Goal: Navigation & Orientation: Find specific page/section

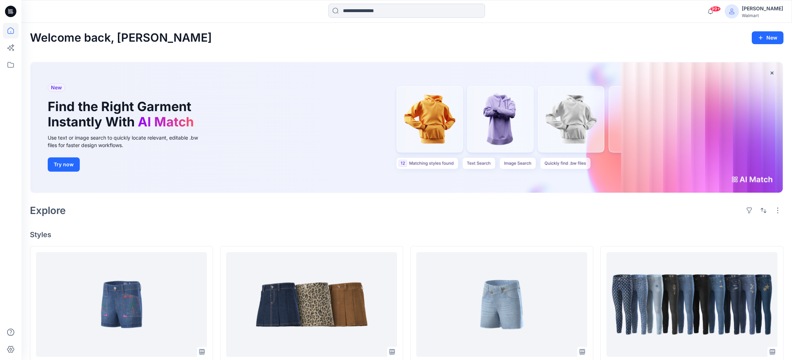
click at [642, 159] on div "New Find the Right Garment Instantly With AI Match Use text or image search to …" at bounding box center [407, 127] width 752 height 130
click at [747, 178] on div "New Find the Right Garment Instantly With AI Match Use text or image search to …" at bounding box center [407, 127] width 752 height 130
click at [552, 165] on div "New Find the Right Garment Instantly With AI Match Use text or image search to …" at bounding box center [407, 127] width 752 height 130
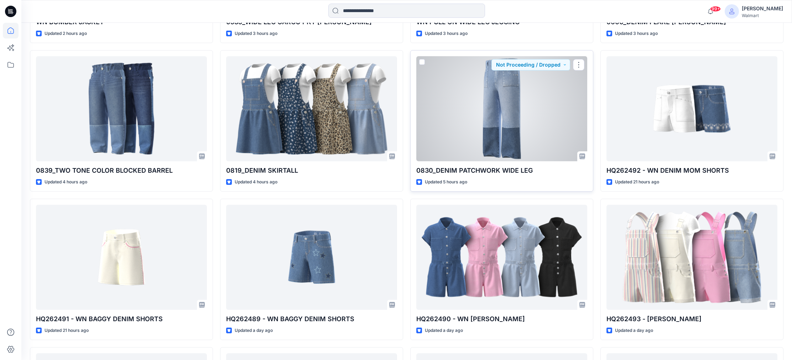
scroll to position [497, 0]
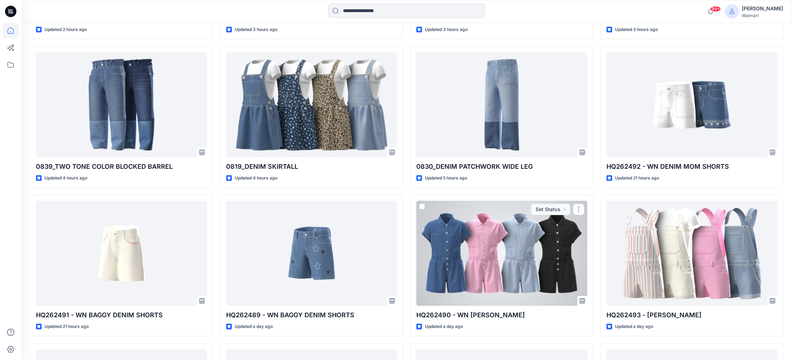
click at [520, 229] on div at bounding box center [501, 253] width 171 height 105
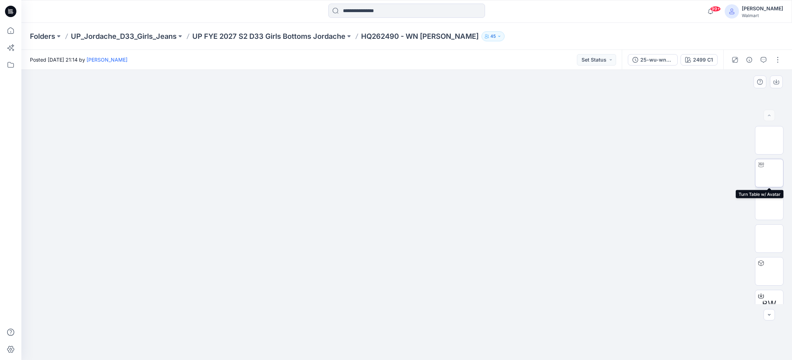
click at [769, 173] on img at bounding box center [769, 173] width 0 height 0
drag, startPoint x: 407, startPoint y: 352, endPoint x: 496, endPoint y: 337, distance: 89.9
click at [516, 340] on div at bounding box center [406, 215] width 770 height 290
drag, startPoint x: 306, startPoint y: 337, endPoint x: 376, endPoint y: 351, distance: 71.8
click at [376, 351] on icon at bounding box center [407, 338] width 215 height 27
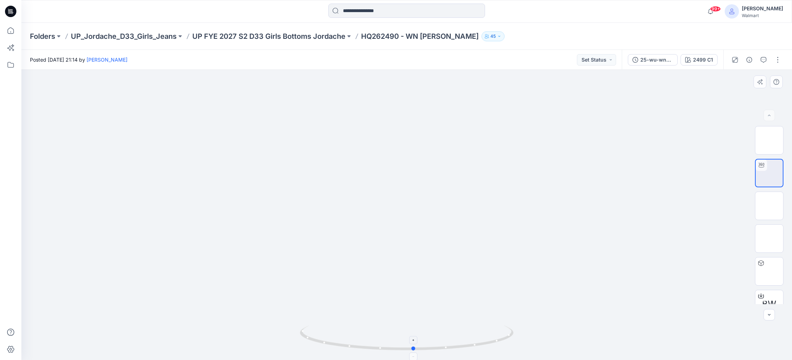
drag, startPoint x: 375, startPoint y: 350, endPoint x: 417, endPoint y: 354, distance: 41.9
click at [417, 352] on icon at bounding box center [407, 338] width 215 height 27
click at [748, 59] on icon "button" at bounding box center [749, 60] width 6 height 6
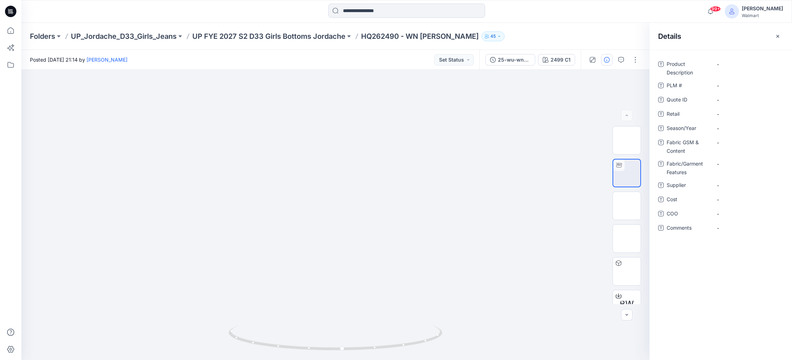
click at [779, 36] on icon "button" at bounding box center [777, 36] width 6 height 6
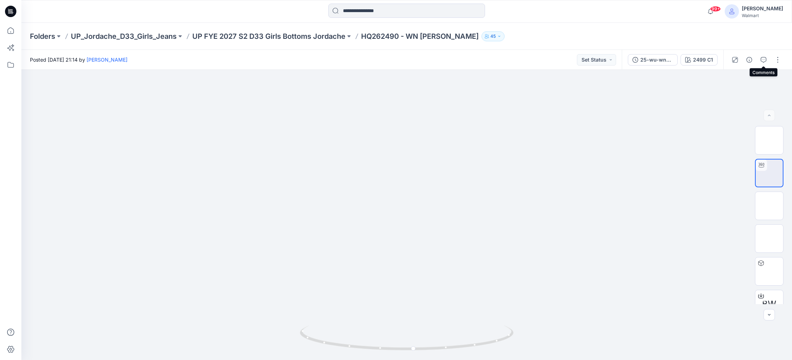
click at [764, 61] on icon "button" at bounding box center [763, 60] width 6 height 6
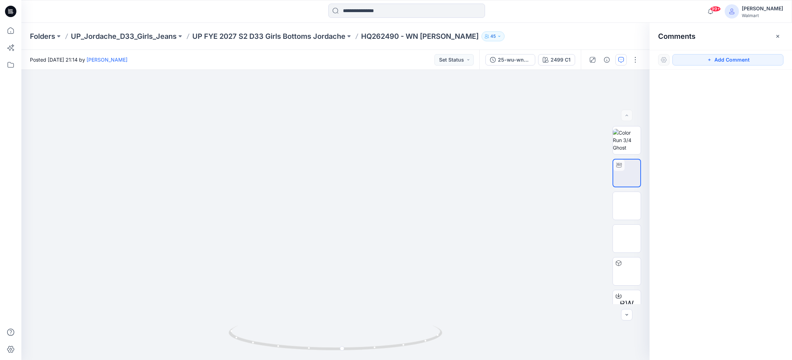
click at [777, 35] on icon "button" at bounding box center [777, 36] width 6 height 6
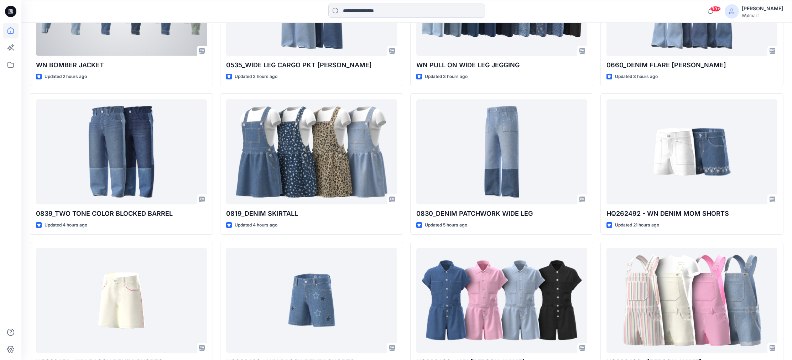
scroll to position [448, 0]
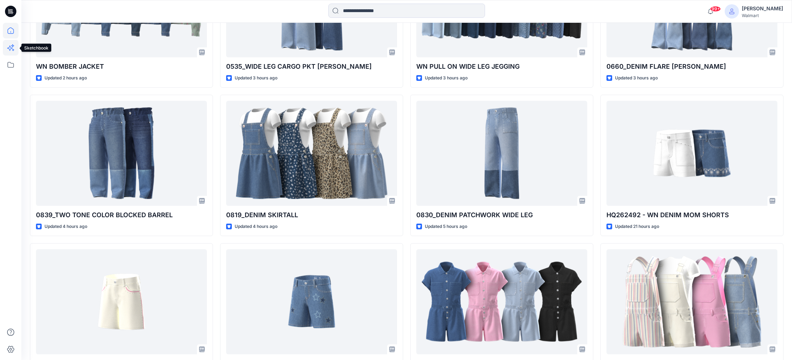
click at [12, 48] on icon at bounding box center [11, 48] width 16 height 16
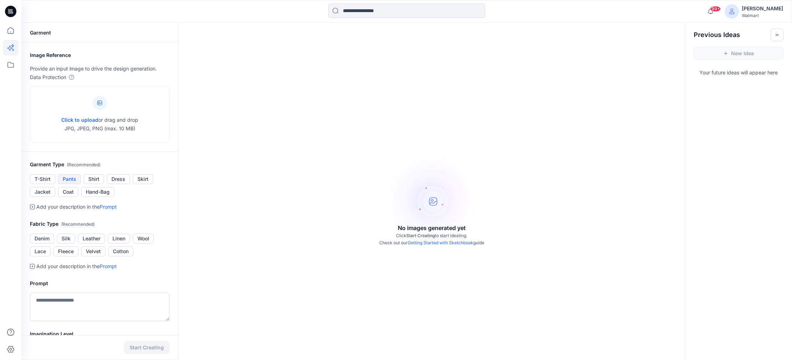
click at [66, 179] on button "Pants" at bounding box center [69, 179] width 23 height 10
click at [86, 180] on button "Shirt" at bounding box center [94, 179] width 20 height 10
click at [10, 64] on icon at bounding box center [11, 65] width 16 height 16
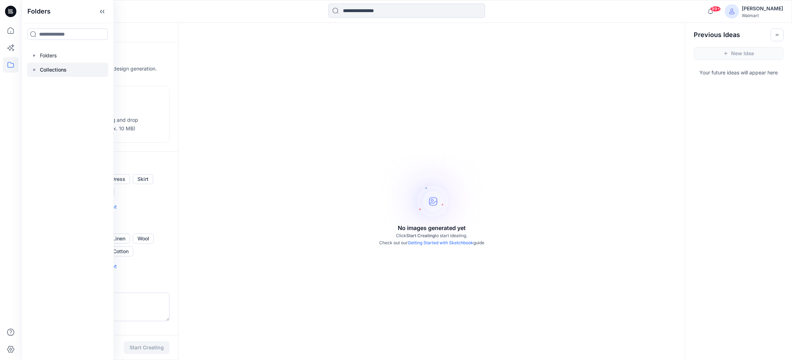
click at [62, 68] on p "Collections" at bounding box center [53, 69] width 27 height 9
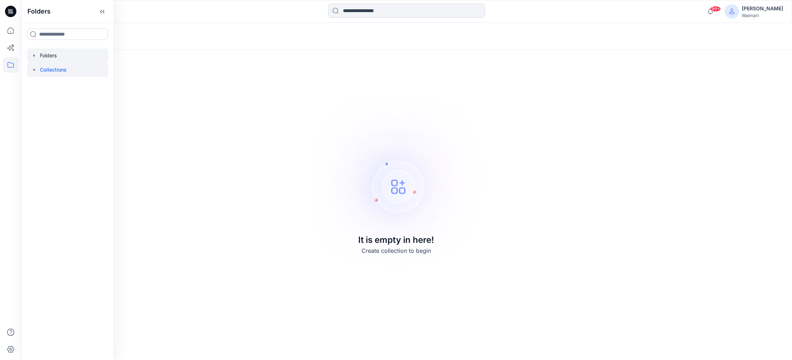
click at [56, 57] on div at bounding box center [67, 55] width 81 height 14
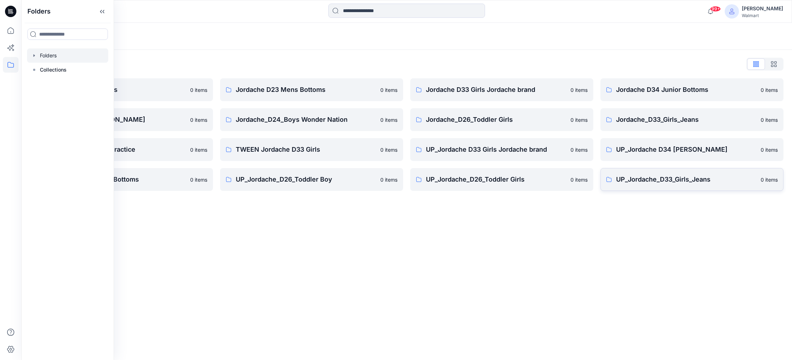
click at [646, 179] on p "UP_Jordache_D33_Girls_Jeans" at bounding box center [686, 179] width 140 height 10
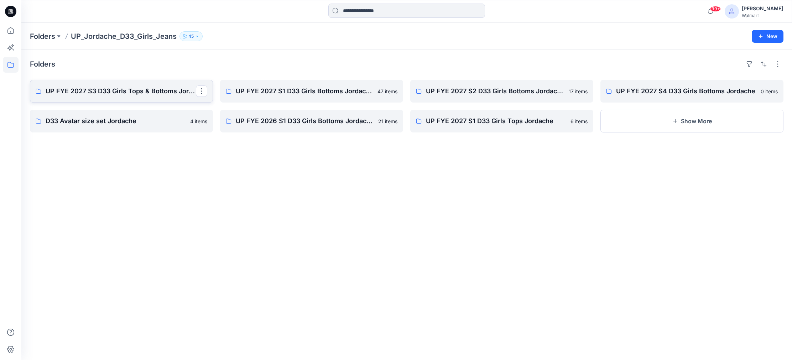
click at [111, 94] on p "UP FYE 2027 S3 D33 Girls Tops & Bottoms Jordache" at bounding box center [121, 91] width 150 height 10
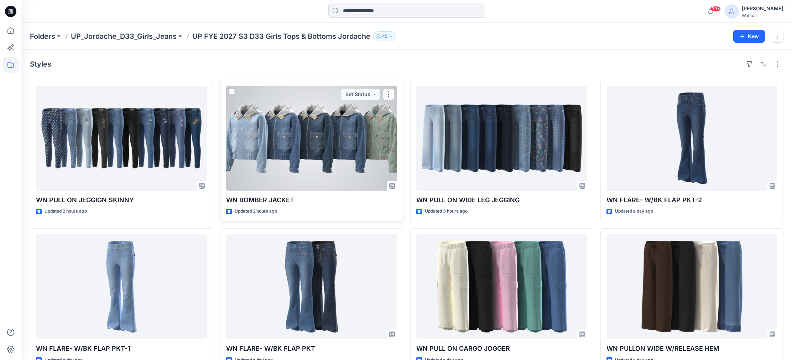
click at [327, 158] on div at bounding box center [311, 138] width 171 height 105
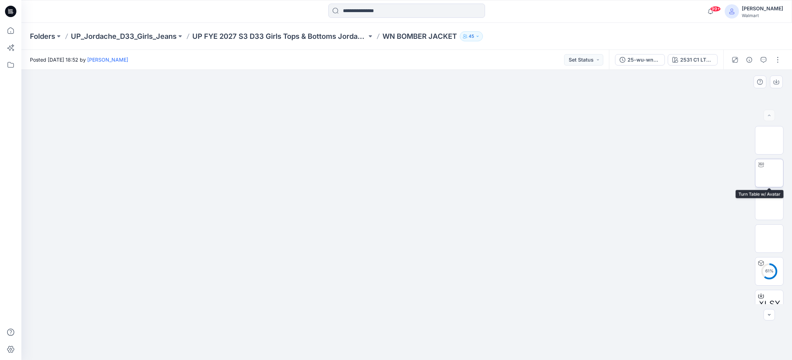
click at [769, 173] on img at bounding box center [769, 173] width 0 height 0
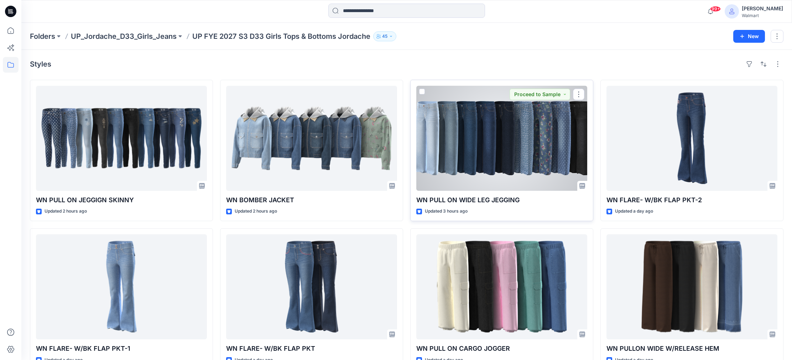
click at [438, 155] on div at bounding box center [501, 138] width 171 height 105
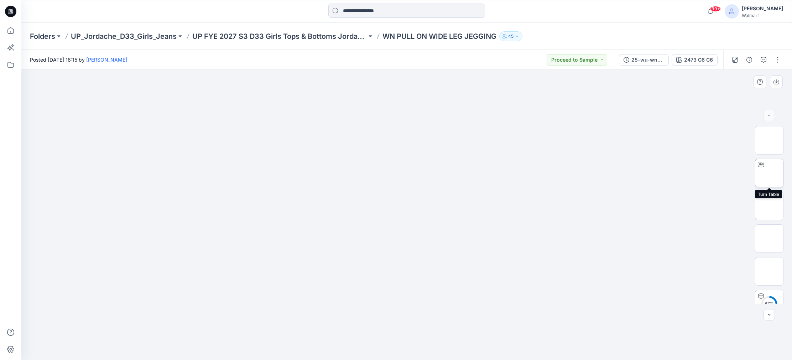
drag, startPoint x: 773, startPoint y: 177, endPoint x: 769, endPoint y: 178, distance: 4.0
click at [769, 173] on img at bounding box center [769, 173] width 0 height 0
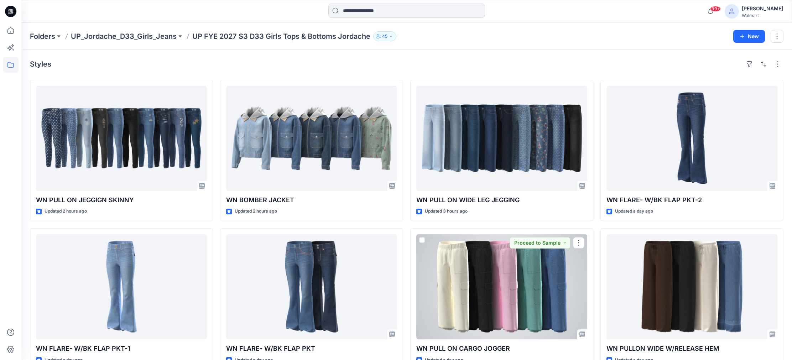
click at [537, 307] on div at bounding box center [501, 286] width 171 height 105
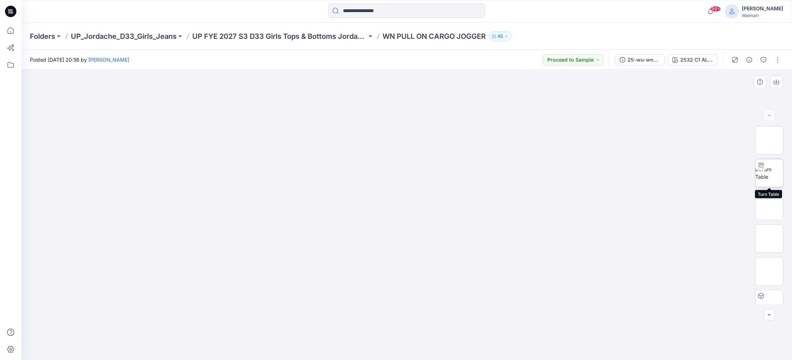
drag, startPoint x: 774, startPoint y: 177, endPoint x: 764, endPoint y: 177, distance: 10.0
click at [774, 177] on img at bounding box center [769, 173] width 28 height 15
drag, startPoint x: 430, startPoint y: 288, endPoint x: 433, endPoint y: 240, distance: 47.4
click at [435, 233] on div at bounding box center [406, 215] width 770 height 290
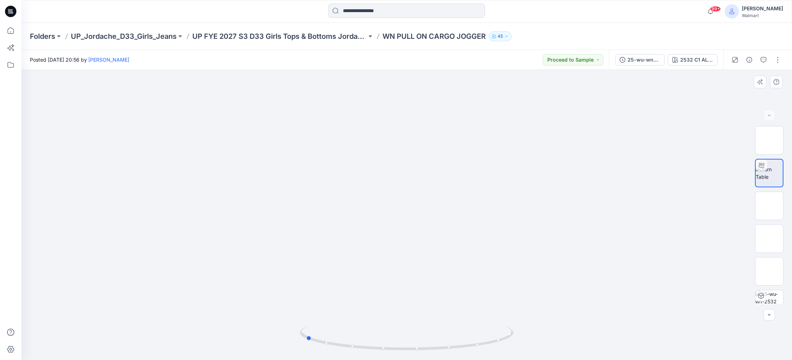
drag, startPoint x: 414, startPoint y: 350, endPoint x: 521, endPoint y: 356, distance: 107.3
click at [521, 356] on div at bounding box center [406, 215] width 770 height 290
drag, startPoint x: 313, startPoint y: 341, endPoint x: 426, endPoint y: 366, distance: 116.2
click at [426, 359] on html "99+ Notifications [PERSON_NAME] shared 25-wu-wn-2424 2nd 09192025sp26 c10 in UP…" at bounding box center [396, 180] width 792 height 360
drag, startPoint x: 422, startPoint y: 313, endPoint x: 428, endPoint y: 237, distance: 76.4
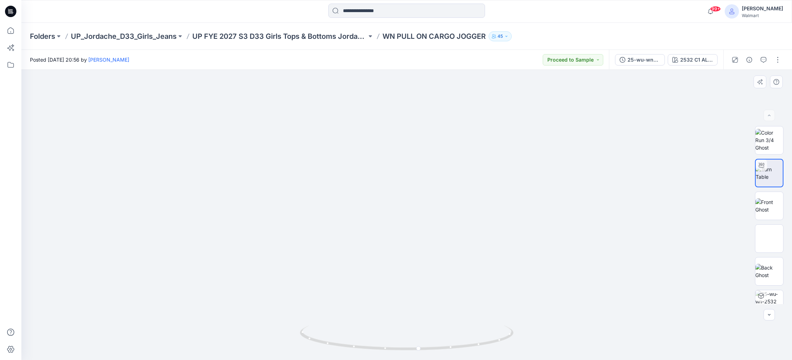
click at [431, 46] on img at bounding box center [407, 46] width 314 height 0
drag, startPoint x: 420, startPoint y: 352, endPoint x: 517, endPoint y: 354, distance: 96.5
click at [517, 355] on div at bounding box center [406, 215] width 770 height 290
click at [768, 300] on img at bounding box center [769, 304] width 28 height 28
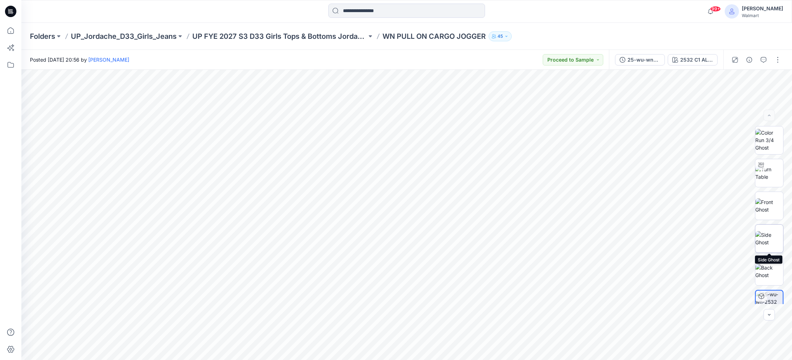
click at [769, 238] on img at bounding box center [769, 238] width 28 height 15
click at [765, 271] on img at bounding box center [769, 271] width 28 height 15
click at [770, 315] on icon "button" at bounding box center [769, 315] width 6 height 6
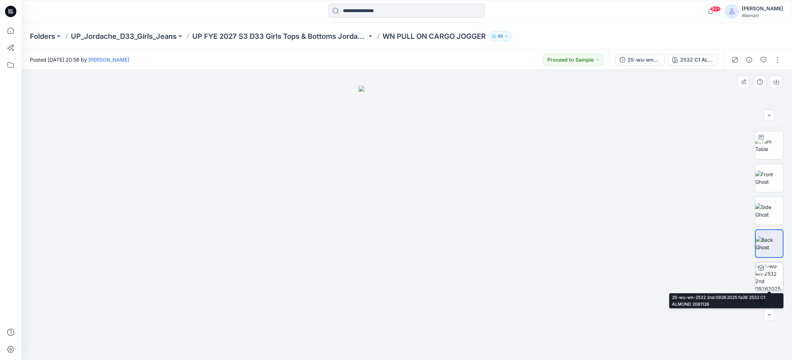
click at [775, 282] on img at bounding box center [769, 276] width 28 height 28
